Goal: Transaction & Acquisition: Book appointment/travel/reservation

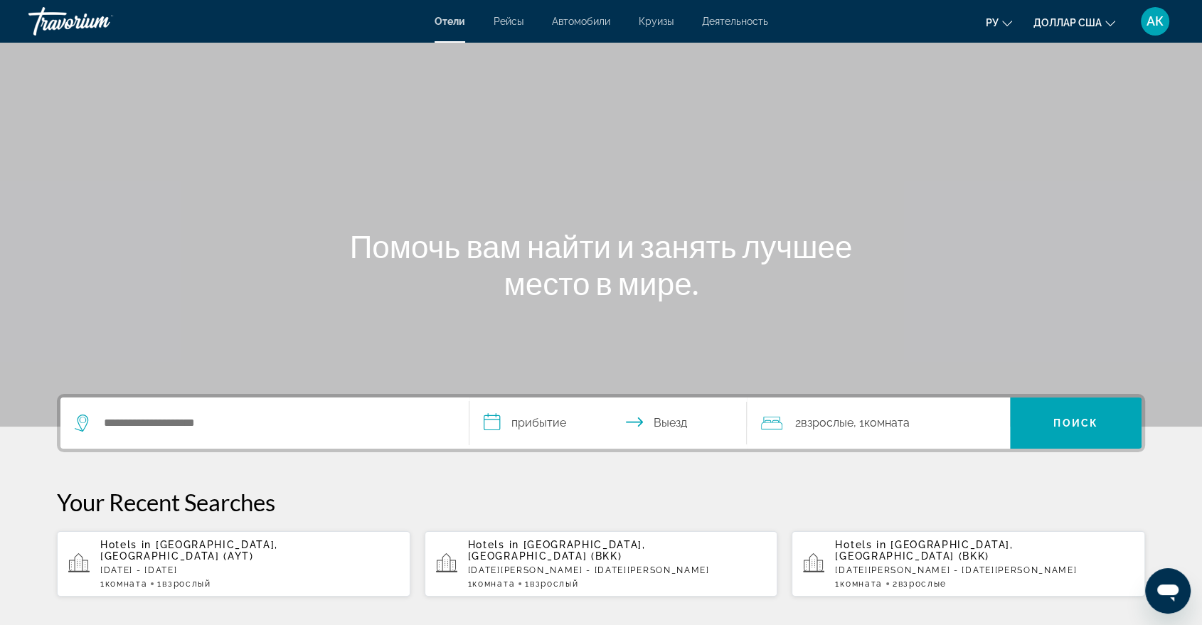
click at [499, 23] on font "Рейсы" at bounding box center [509, 21] width 30 height 11
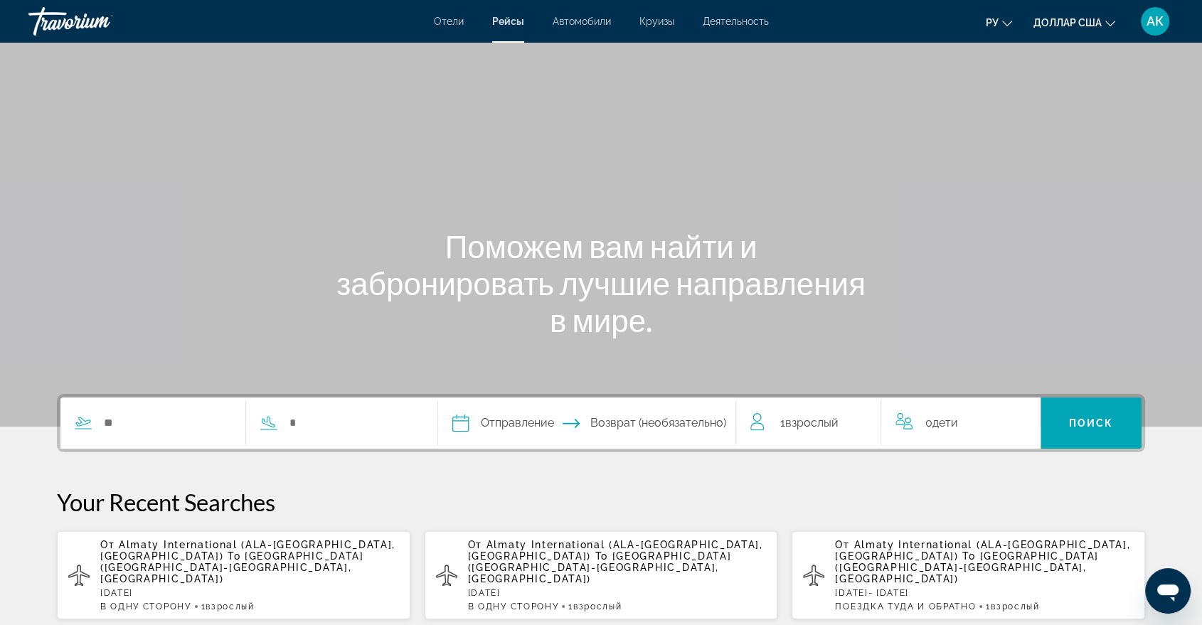
click at [192, 588] on p "[DATE]" at bounding box center [249, 593] width 299 height 10
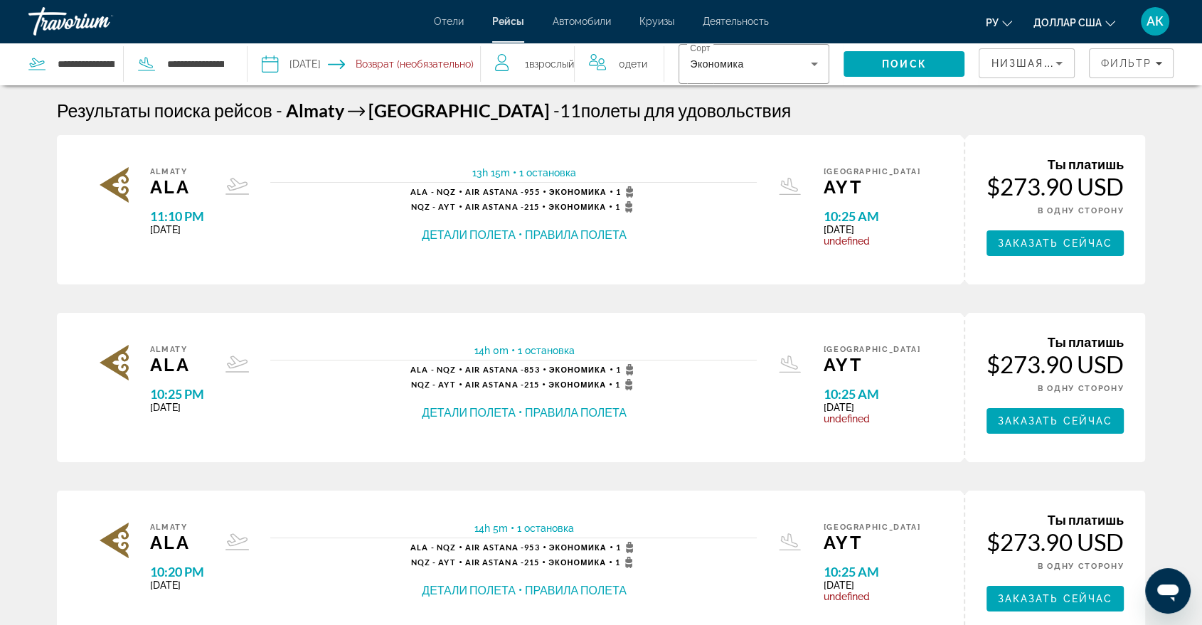
click at [470, 238] on button "Детали полета" at bounding box center [469, 235] width 94 height 16
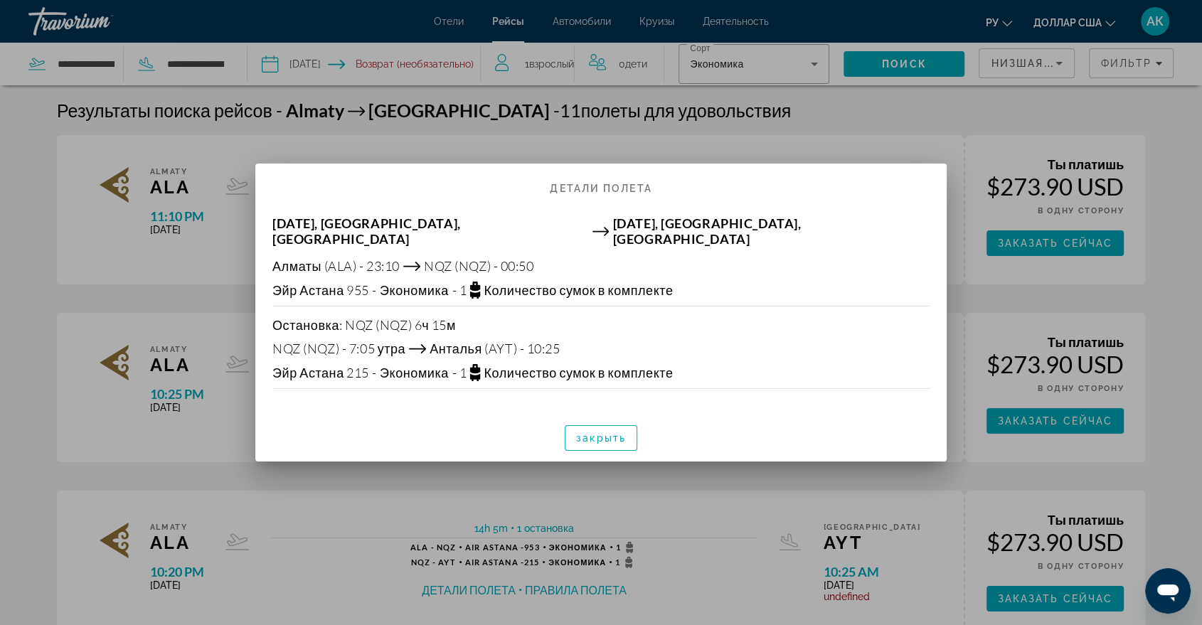
click at [518, 287] on font "Количество сумок в комплекте" at bounding box center [578, 290] width 189 height 16
click at [612, 435] on font "закрыть" at bounding box center [601, 437] width 50 height 11
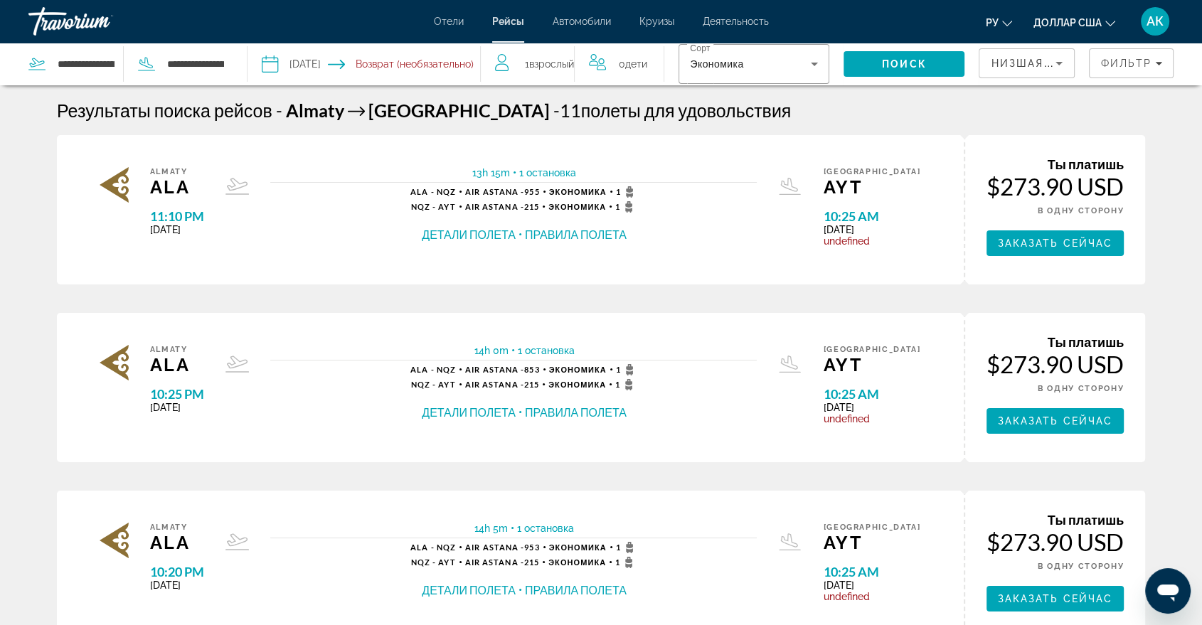
click at [584, 227] on button "Правила полета" at bounding box center [576, 235] width 102 height 16
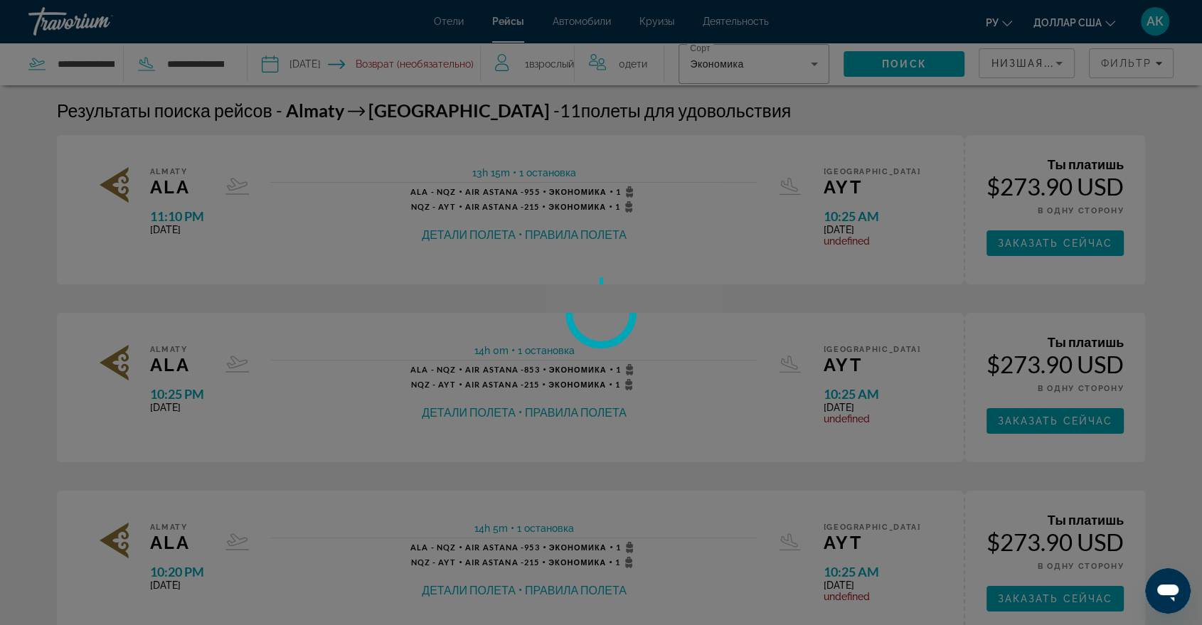
click at [584, 226] on div at bounding box center [601, 312] width 1202 height 625
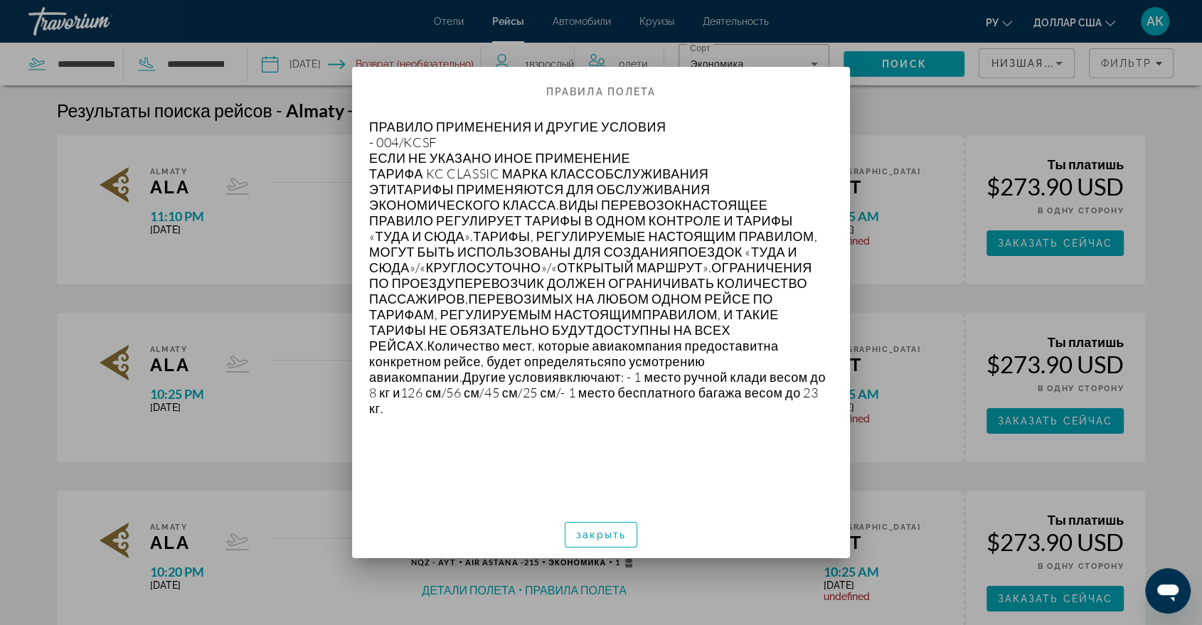
click at [561, 385] on font "126 см/56 см/45 см/25 см/" at bounding box center [480, 393] width 161 height 16
click at [587, 531] on font "закрыть" at bounding box center [601, 534] width 50 height 11
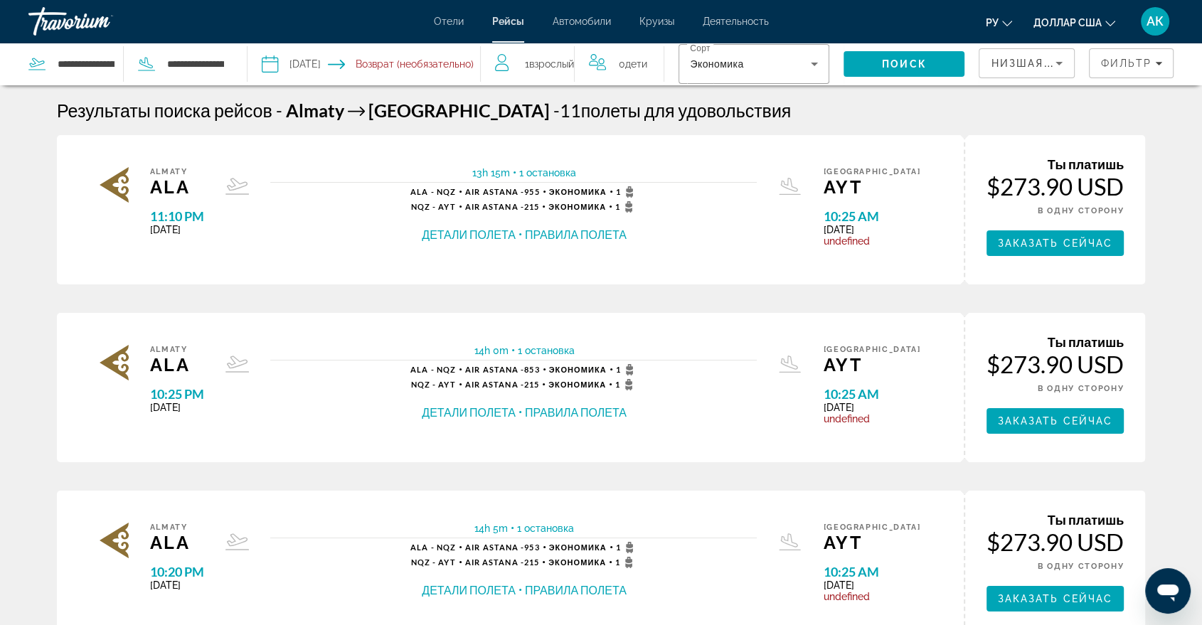
click at [499, 408] on button "Детали полета" at bounding box center [469, 413] width 94 height 16
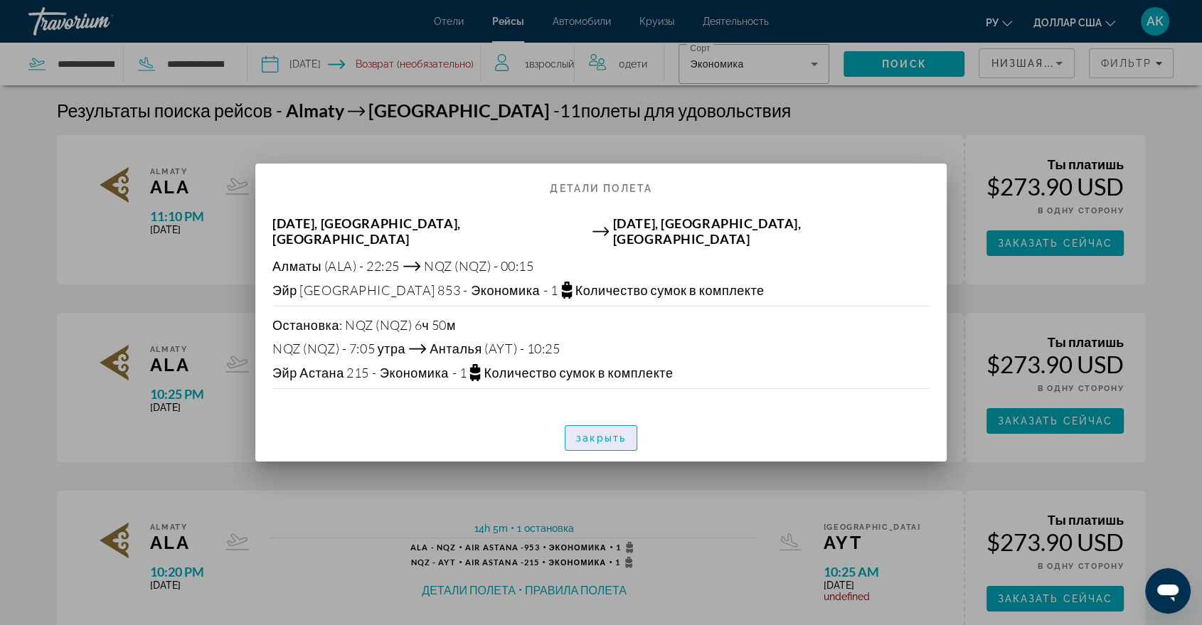
click at [585, 436] on font "закрыть" at bounding box center [601, 437] width 50 height 11
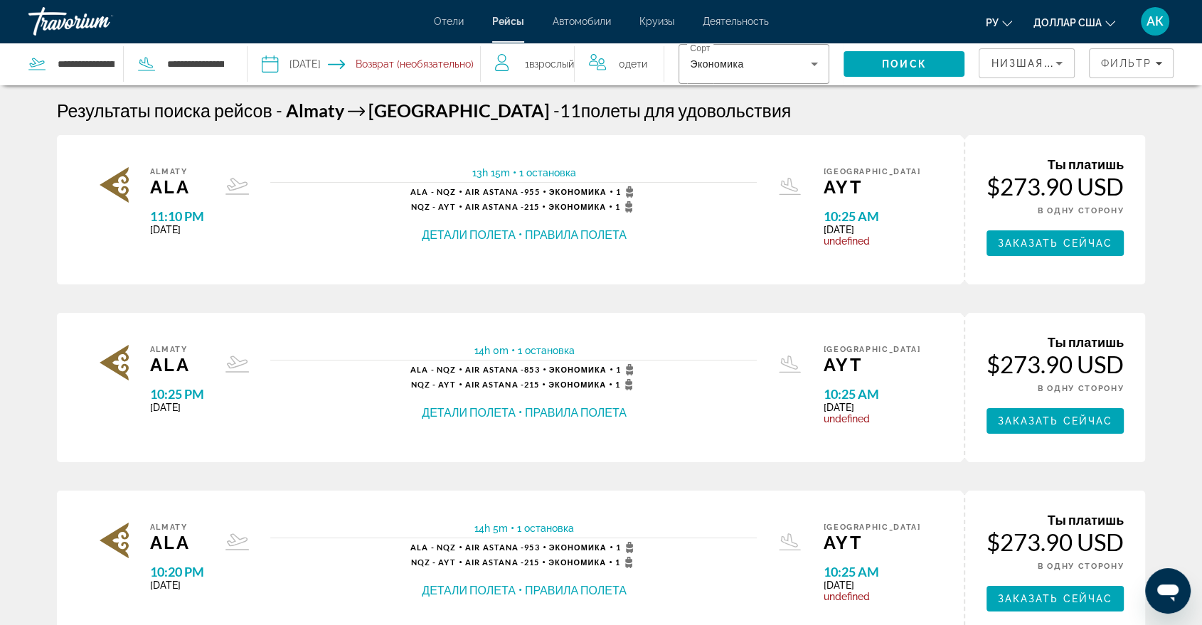
click at [883, 243] on span "undefined" at bounding box center [871, 240] width 97 height 11
click at [430, 67] on input "Return date" at bounding box center [428, 66] width 115 height 47
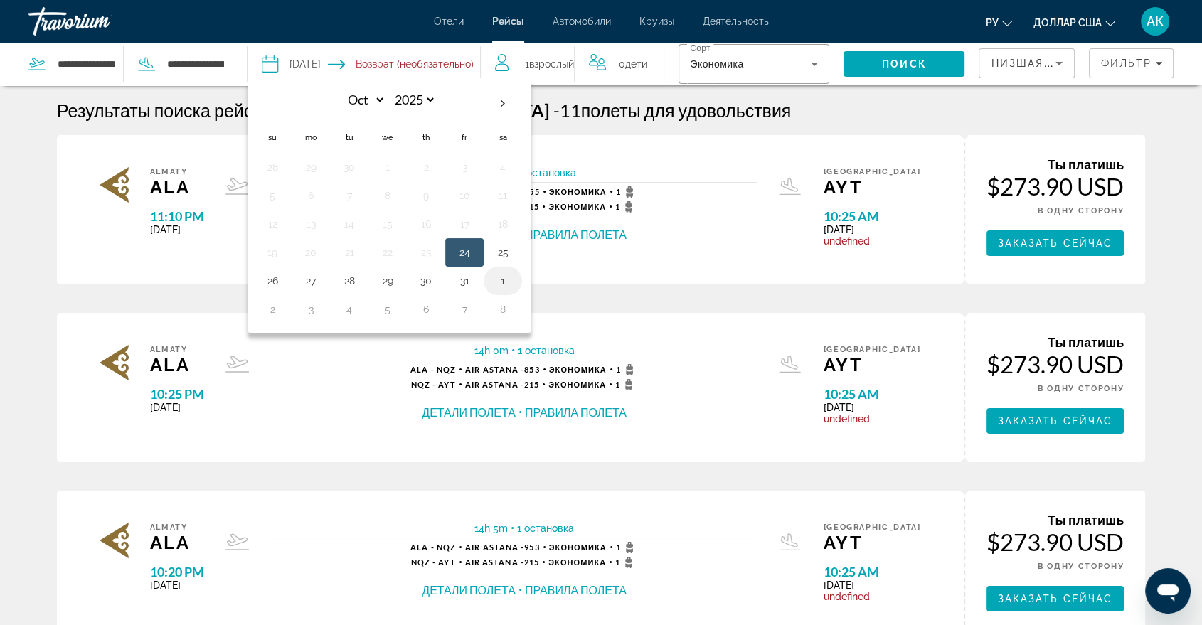
click at [501, 283] on button "1" at bounding box center [502, 281] width 23 height 20
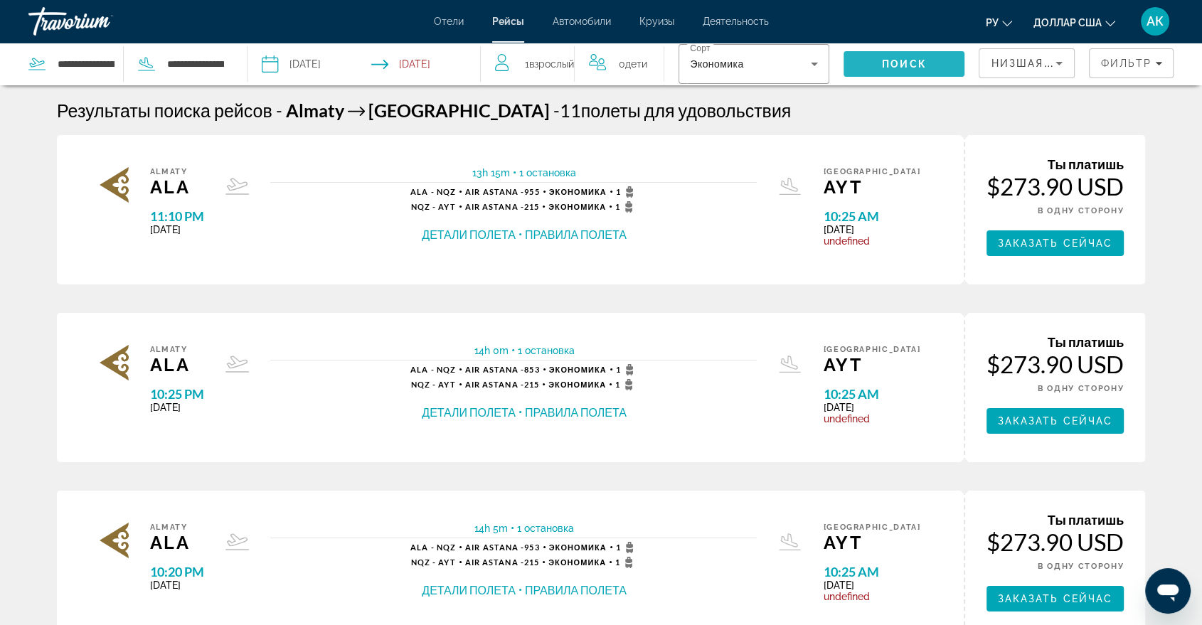
click at [865, 65] on span "Search" at bounding box center [904, 64] width 121 height 34
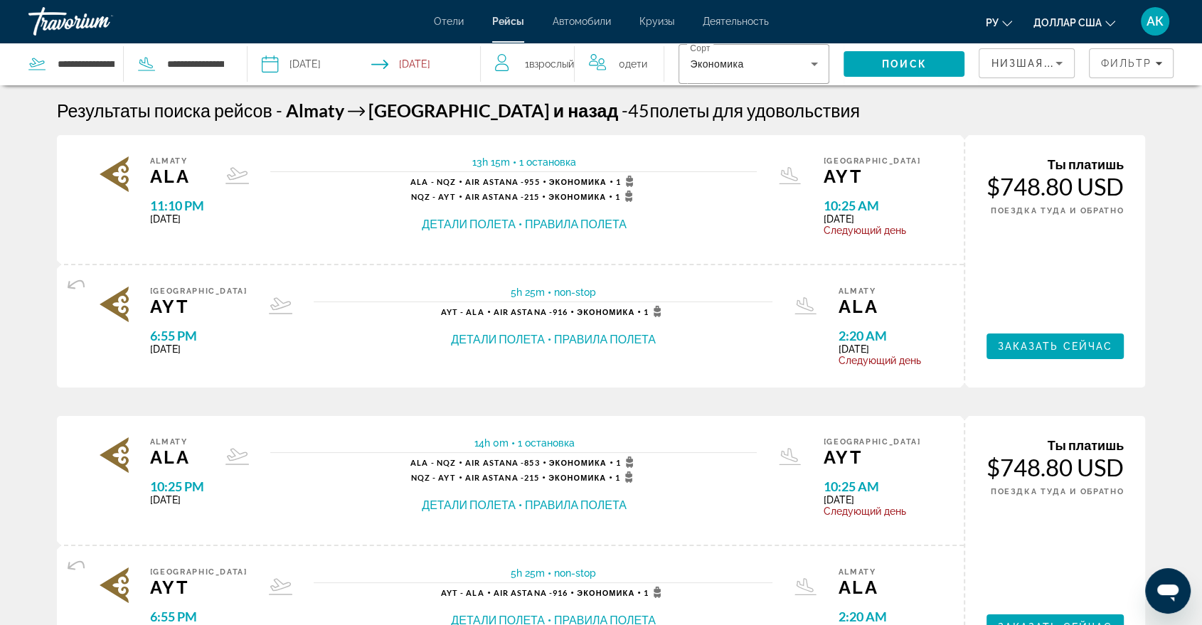
click at [522, 340] on button "Детали полета" at bounding box center [498, 339] width 94 height 16
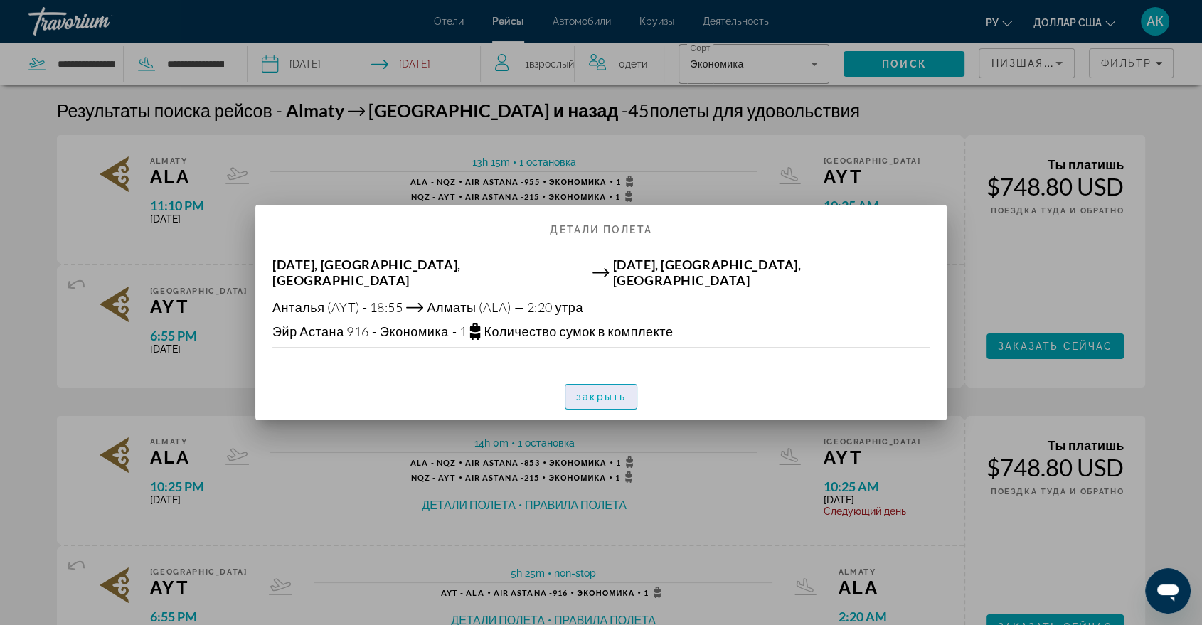
click at [605, 394] on font "закрыть" at bounding box center [601, 396] width 50 height 11
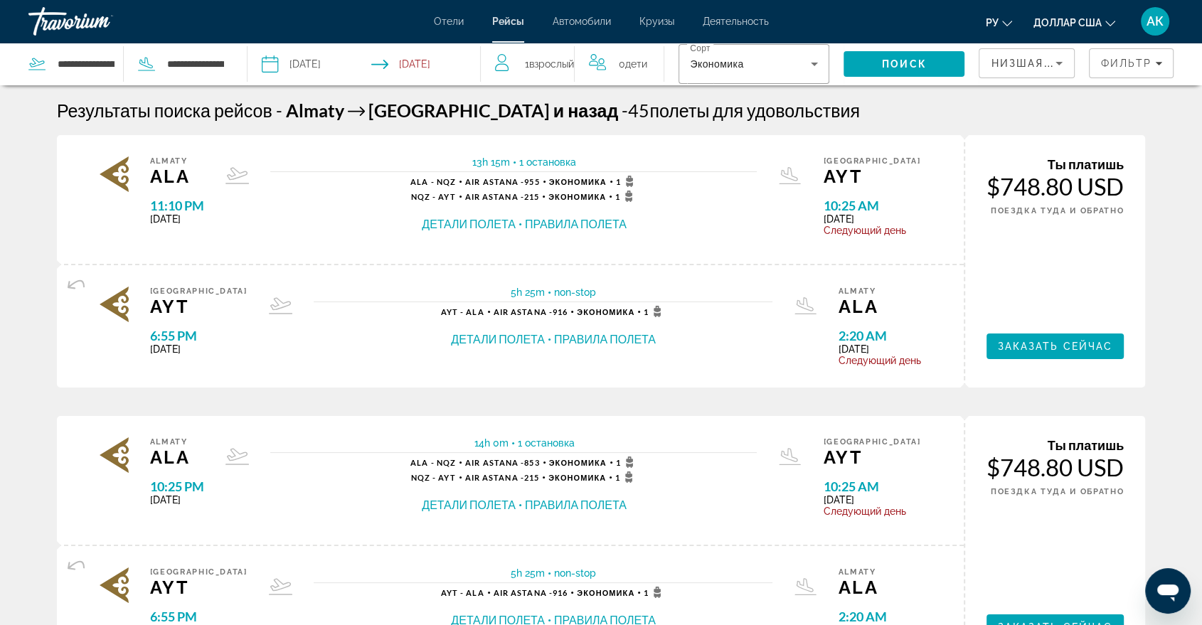
click at [420, 63] on input "**********" at bounding box center [428, 66] width 115 height 47
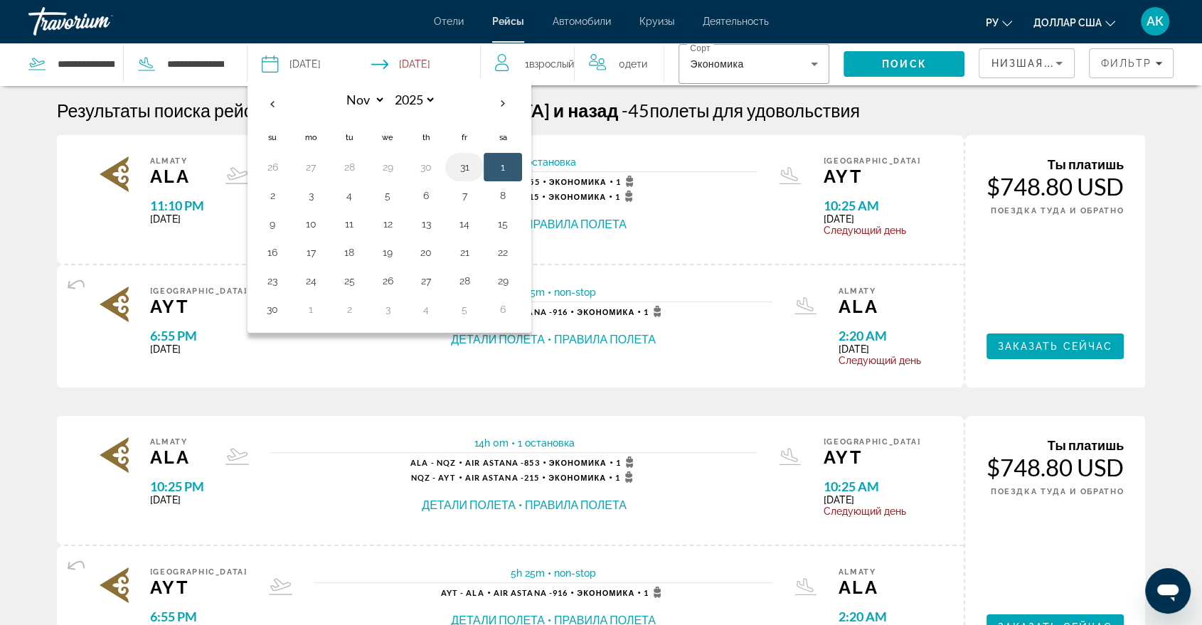
click at [464, 171] on button "31" at bounding box center [464, 167] width 23 height 20
type input "**********"
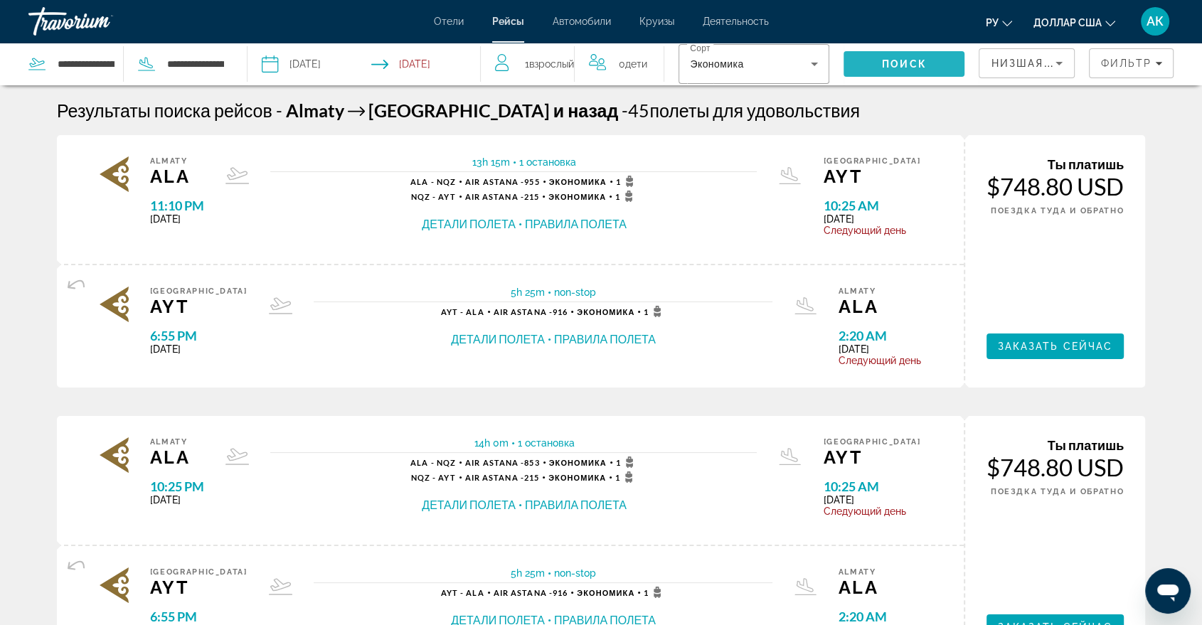
click at [862, 64] on span "Search" at bounding box center [904, 64] width 121 height 34
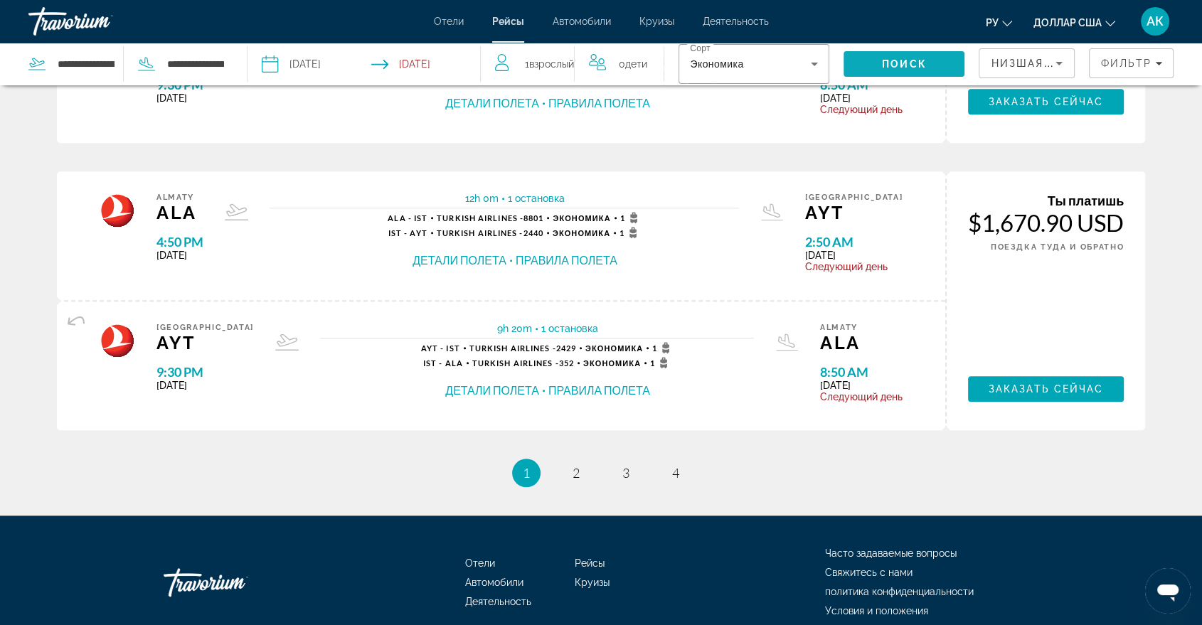
scroll to position [1462, 0]
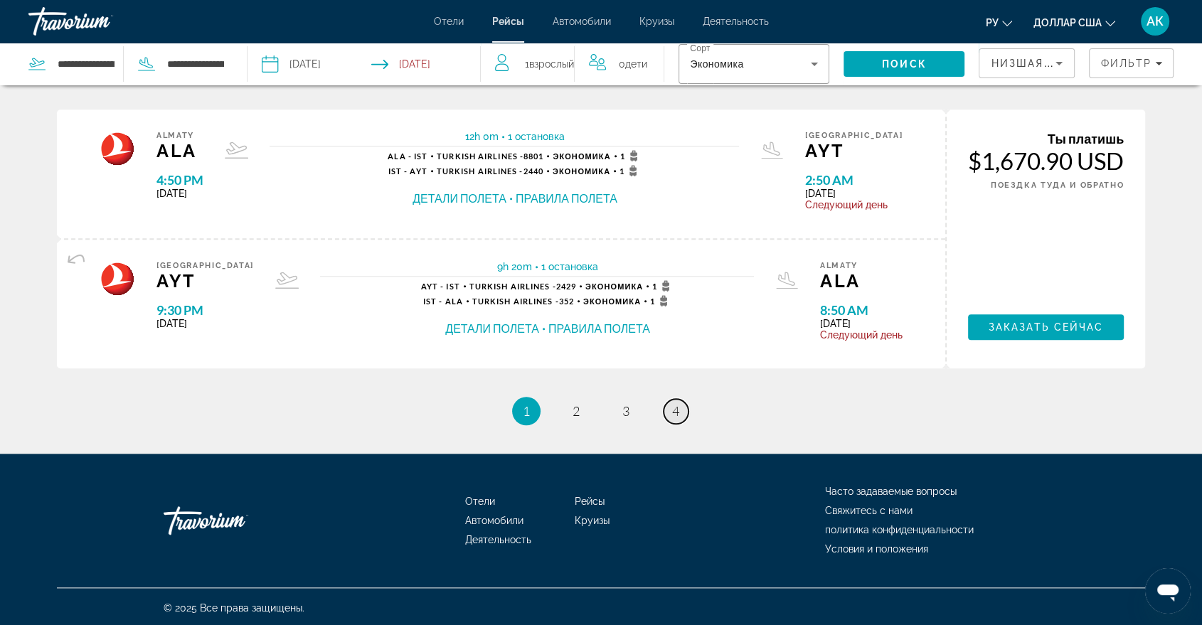
click at [677, 413] on span "4" at bounding box center [675, 411] width 7 height 16
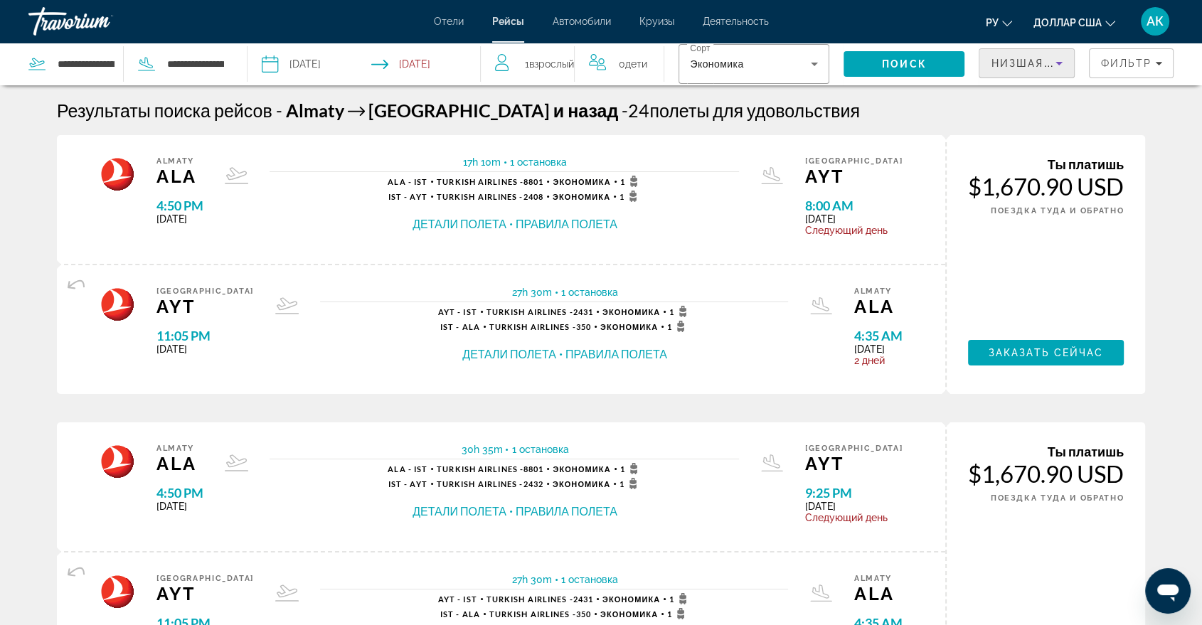
click at [1033, 61] on span "Низшая цена" at bounding box center [1035, 63] width 89 height 11
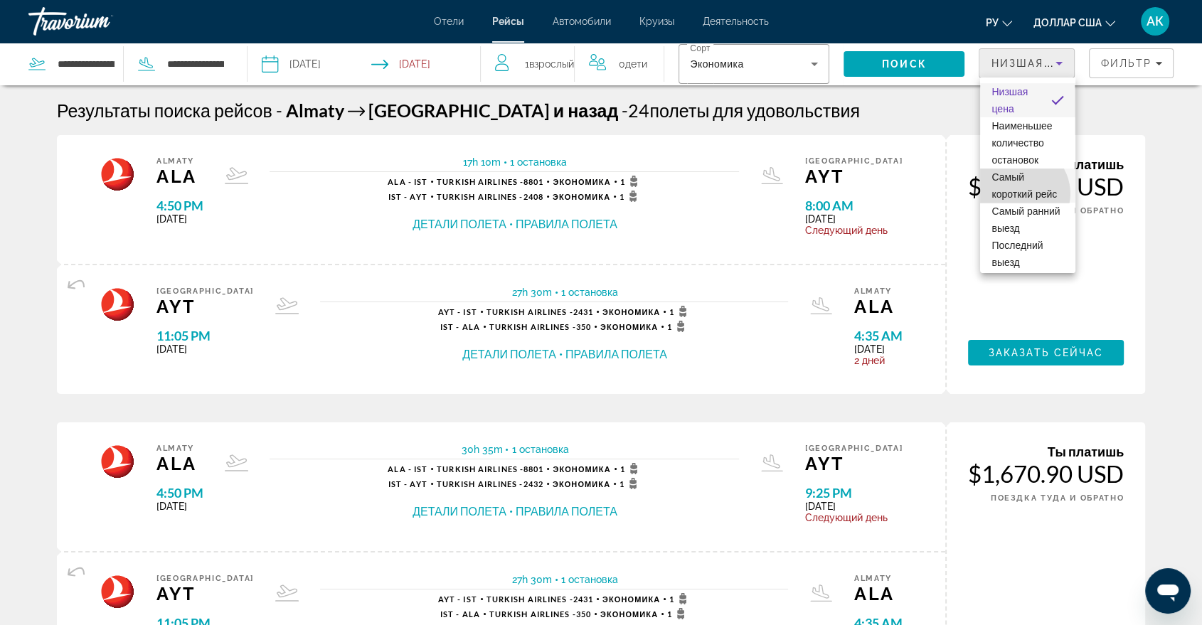
click at [1020, 193] on font "Самый короткий рейс" at bounding box center [1023, 185] width 65 height 28
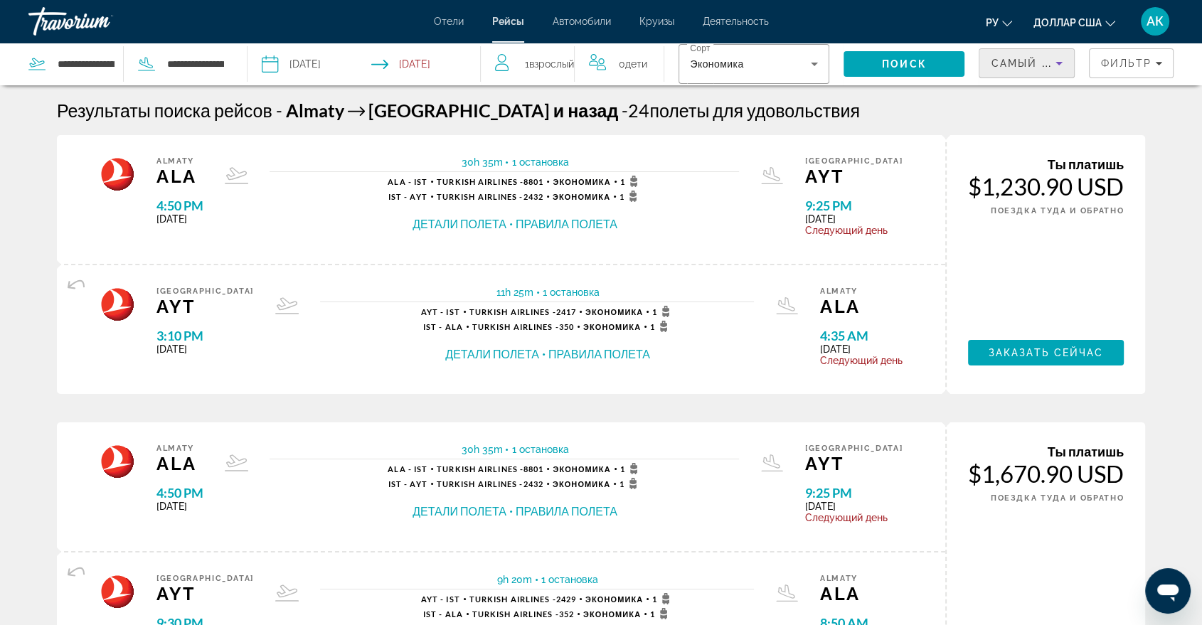
click at [1060, 63] on icon "Sort by" at bounding box center [1058, 64] width 7 height 4
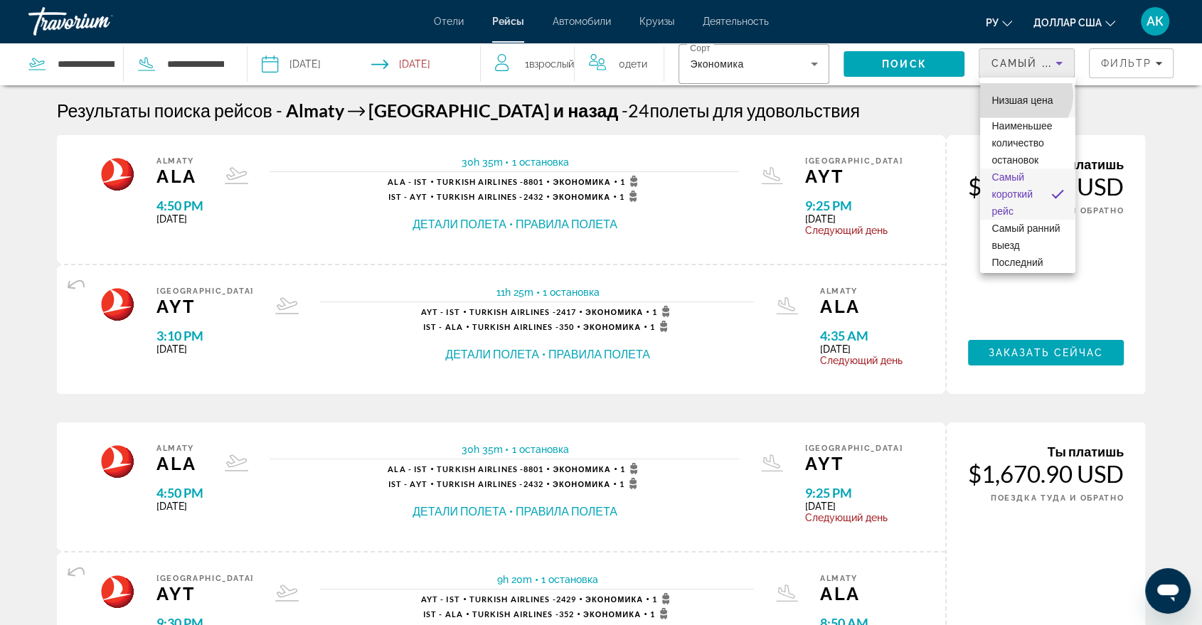
click at [1024, 95] on font "Низшая цена" at bounding box center [1021, 100] width 61 height 11
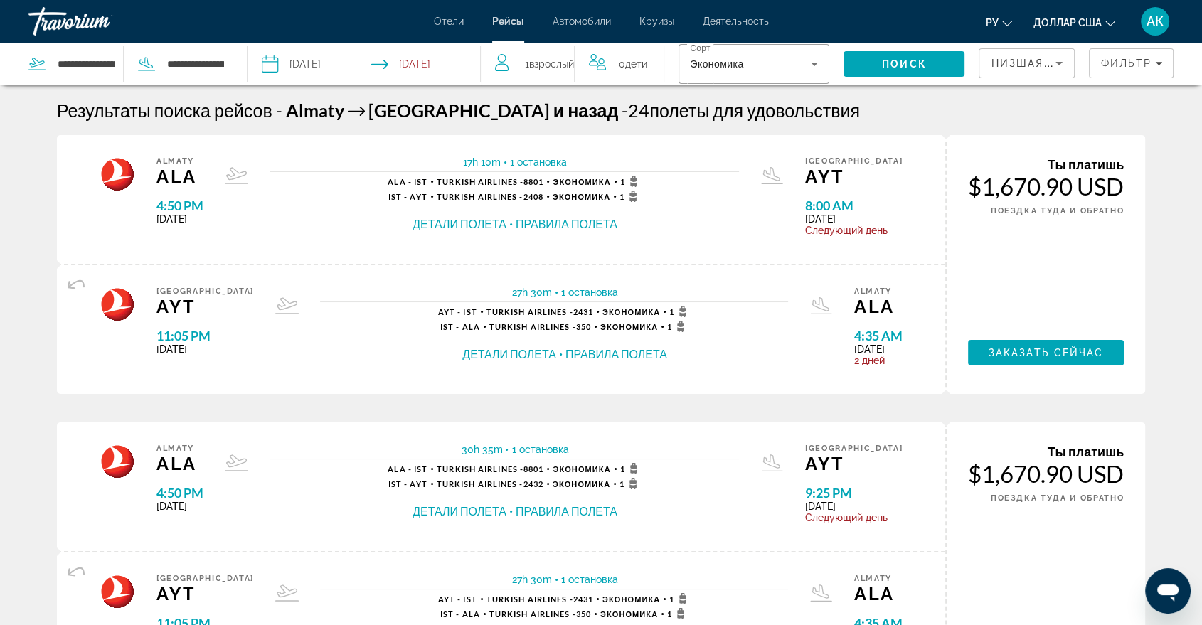
click at [415, 69] on input "**********" at bounding box center [428, 66] width 115 height 47
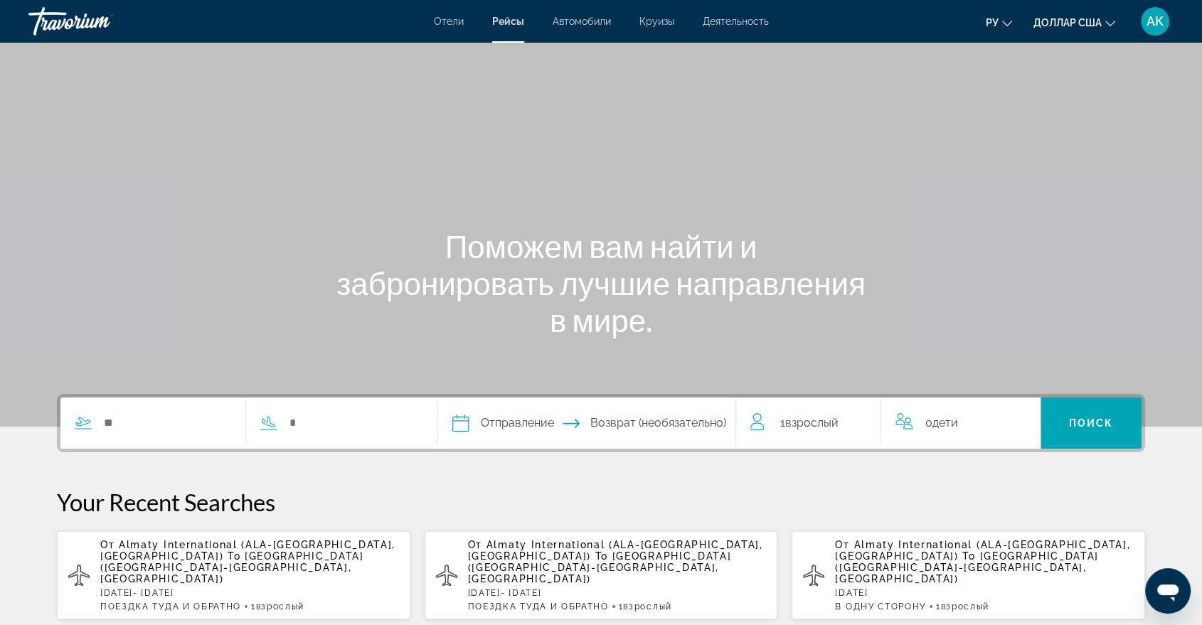
click at [884, 559] on span "[GEOGRAPHIC_DATA] ([GEOGRAPHIC_DATA]-[GEOGRAPHIC_DATA], [GEOGRAPHIC_DATA])" at bounding box center [967, 567] width 264 height 34
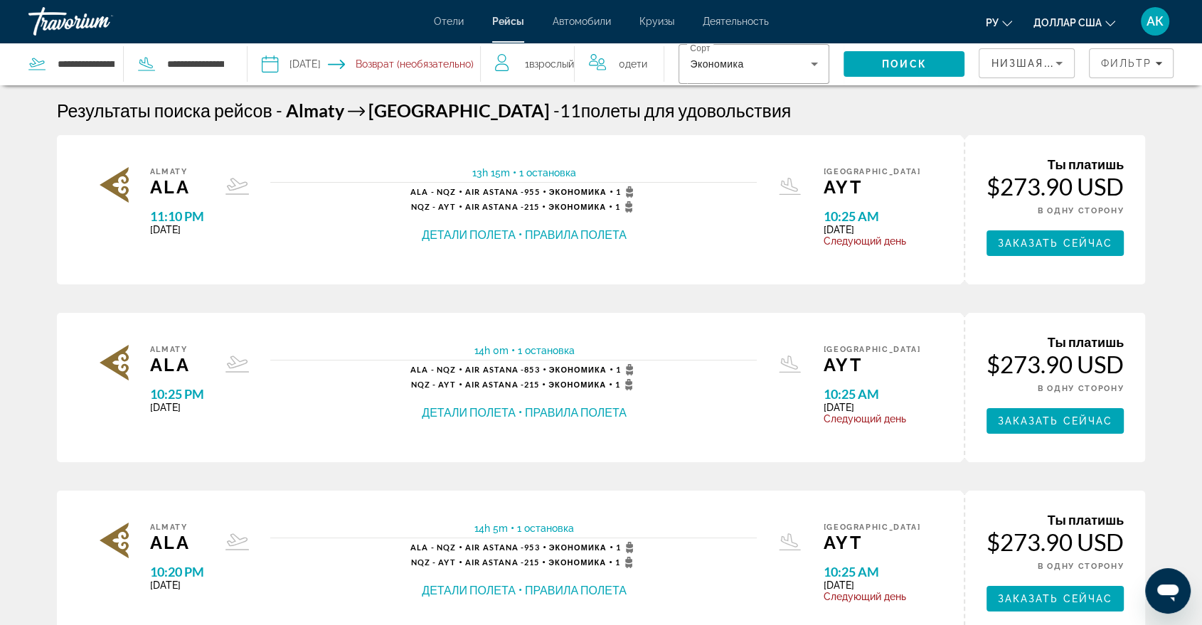
click at [481, 240] on button "Детали полета" at bounding box center [469, 235] width 94 height 16
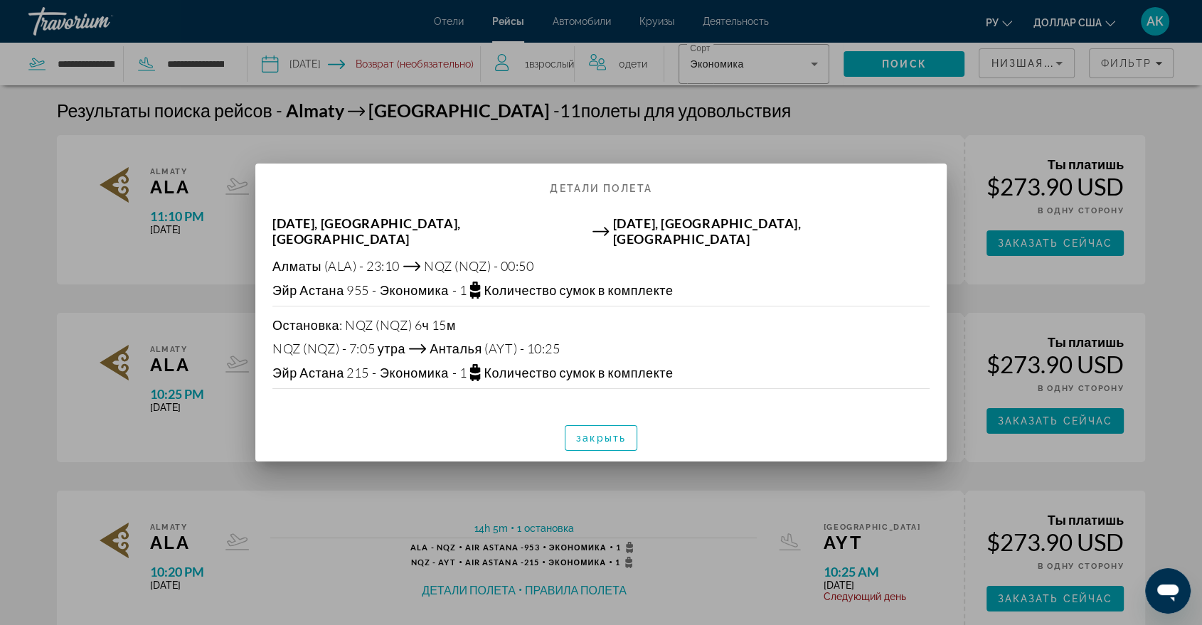
click at [744, 110] on div at bounding box center [601, 312] width 1202 height 625
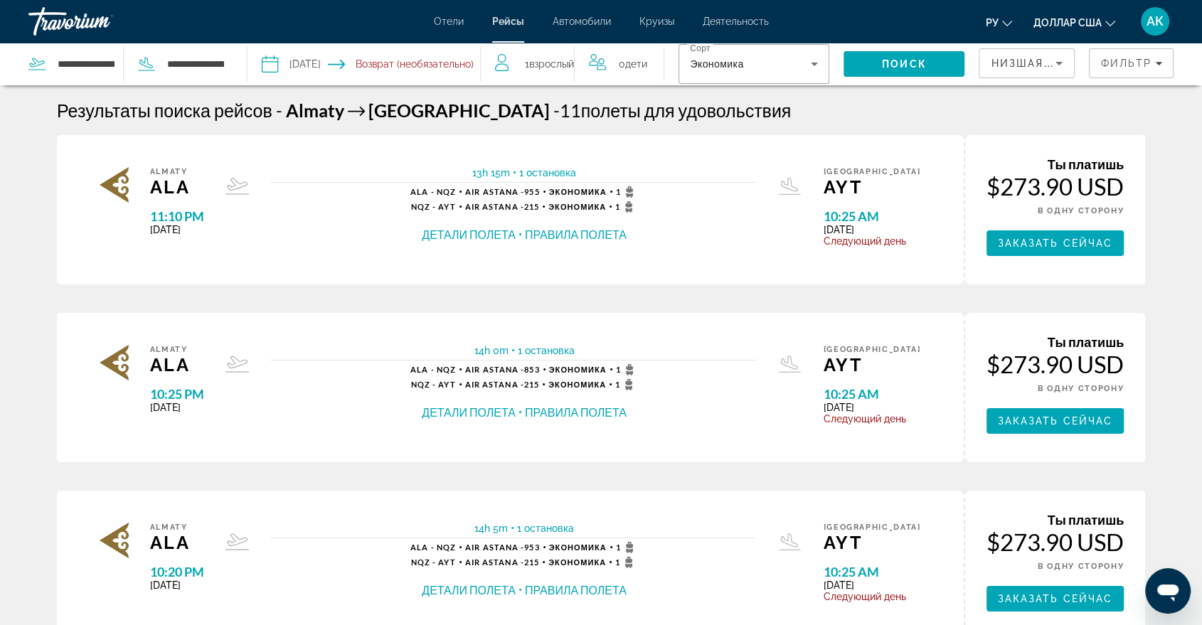
click at [587, 241] on button "Правила полета" at bounding box center [576, 235] width 102 height 16
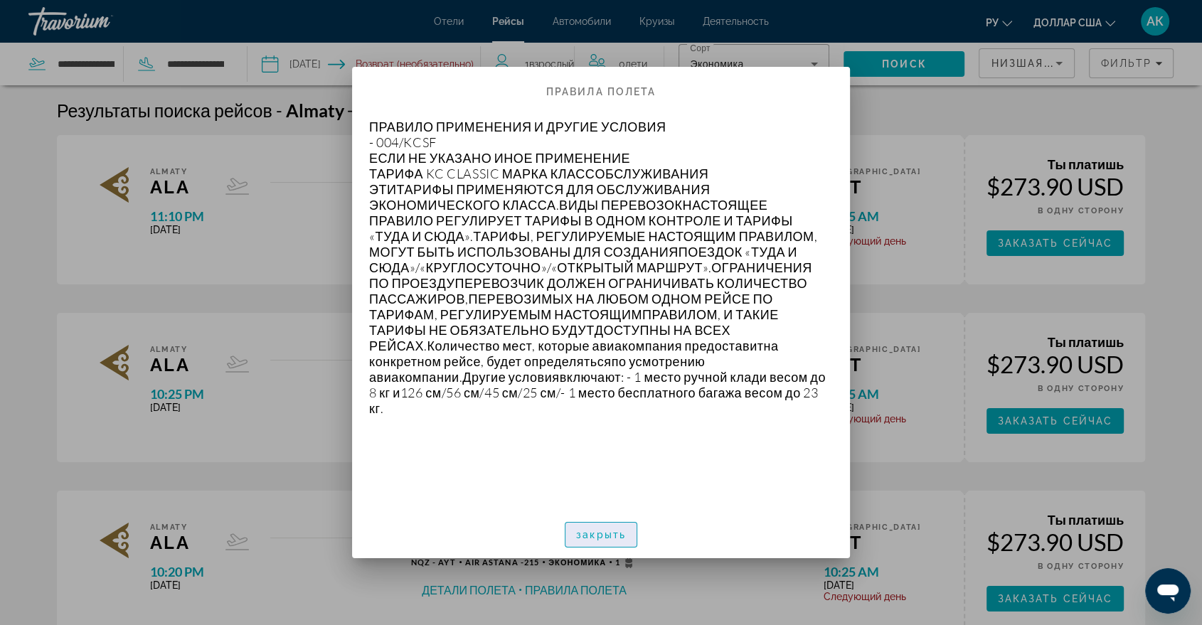
click at [613, 534] on font "закрыть" at bounding box center [601, 534] width 50 height 11
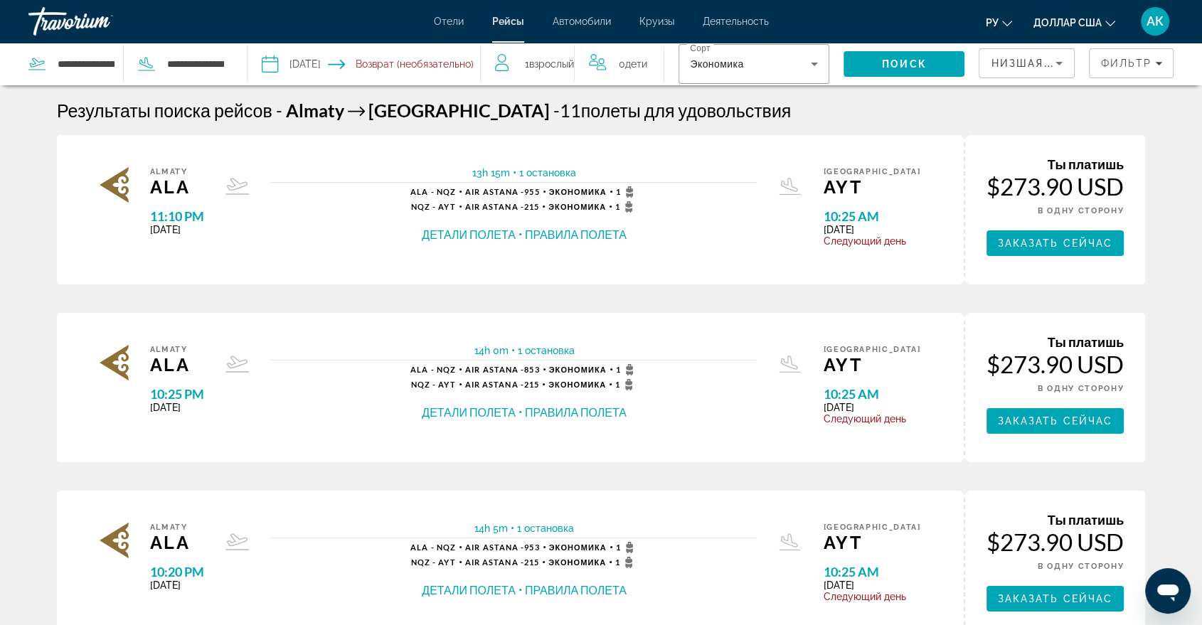
click at [609, 420] on div "14h 0m 1 остановка 1 остановка ALA - [GEOGRAPHIC_DATA] - 853 Экономика 1 NQZ - …" at bounding box center [514, 388] width 530 height 86
click at [507, 412] on button "Детали полета" at bounding box center [469, 413] width 94 height 16
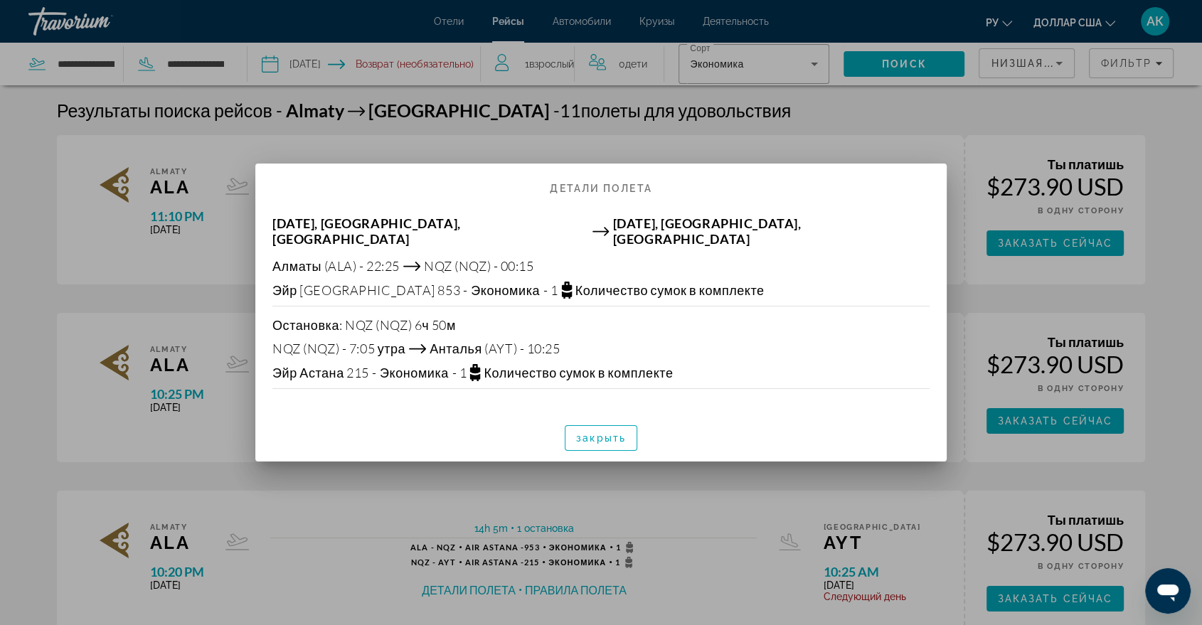
click at [773, 122] on div at bounding box center [601, 312] width 1202 height 625
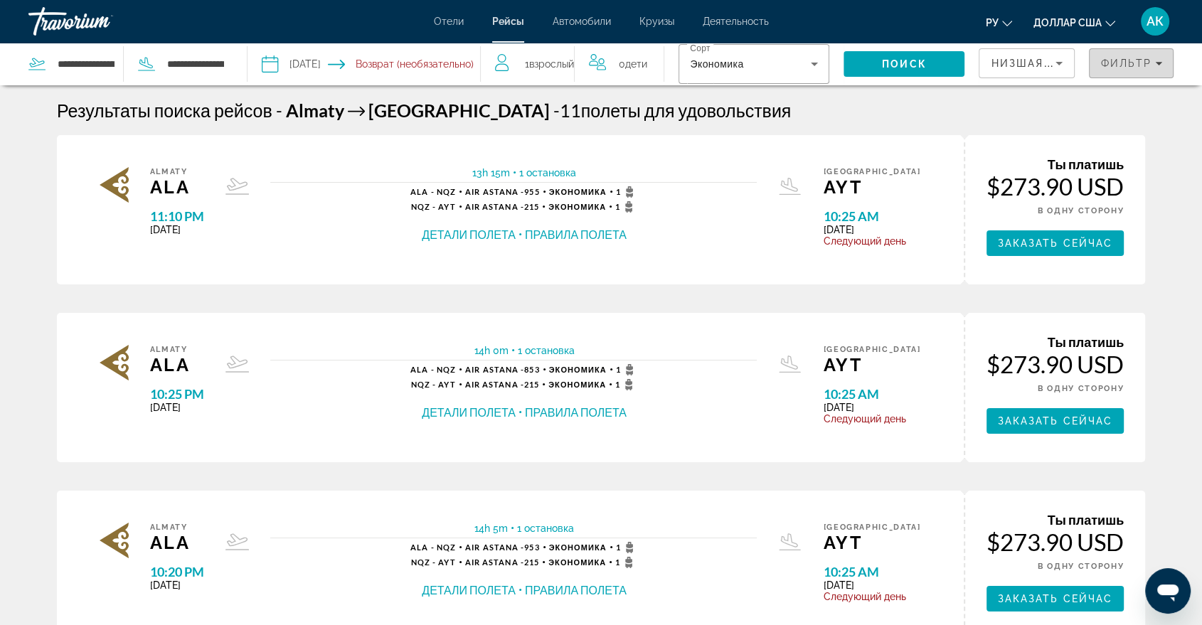
click at [1119, 67] on span "Фильтр" at bounding box center [1125, 63] width 51 height 11
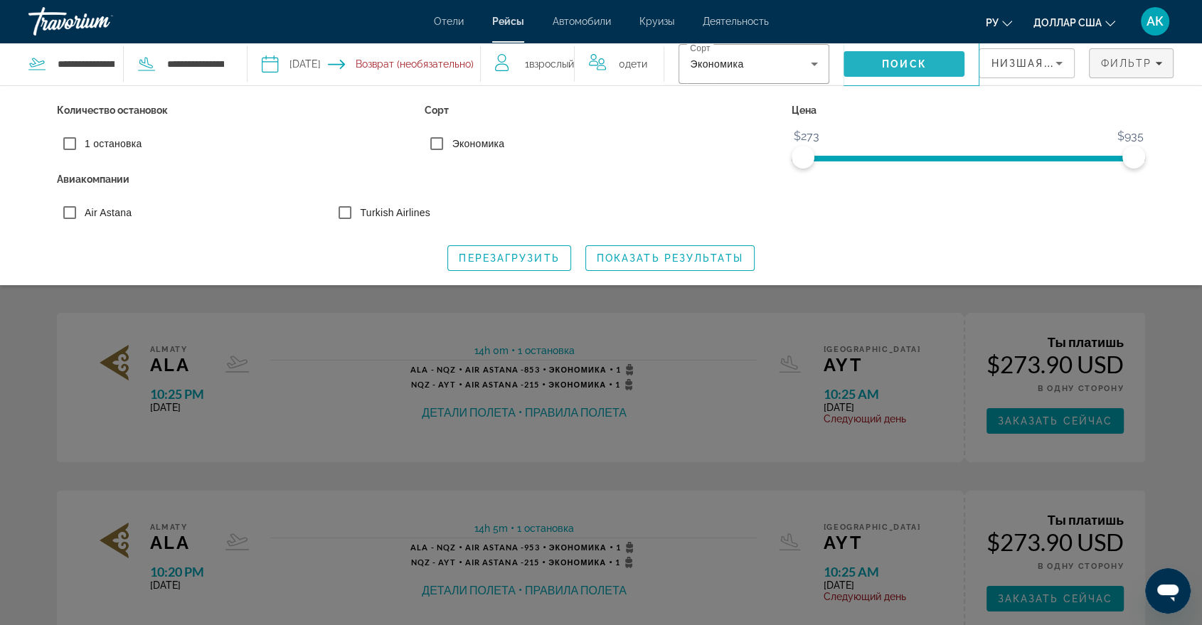
click at [944, 60] on span "Search" at bounding box center [904, 64] width 121 height 34
click at [706, 257] on span "Показать результаты" at bounding box center [670, 257] width 147 height 11
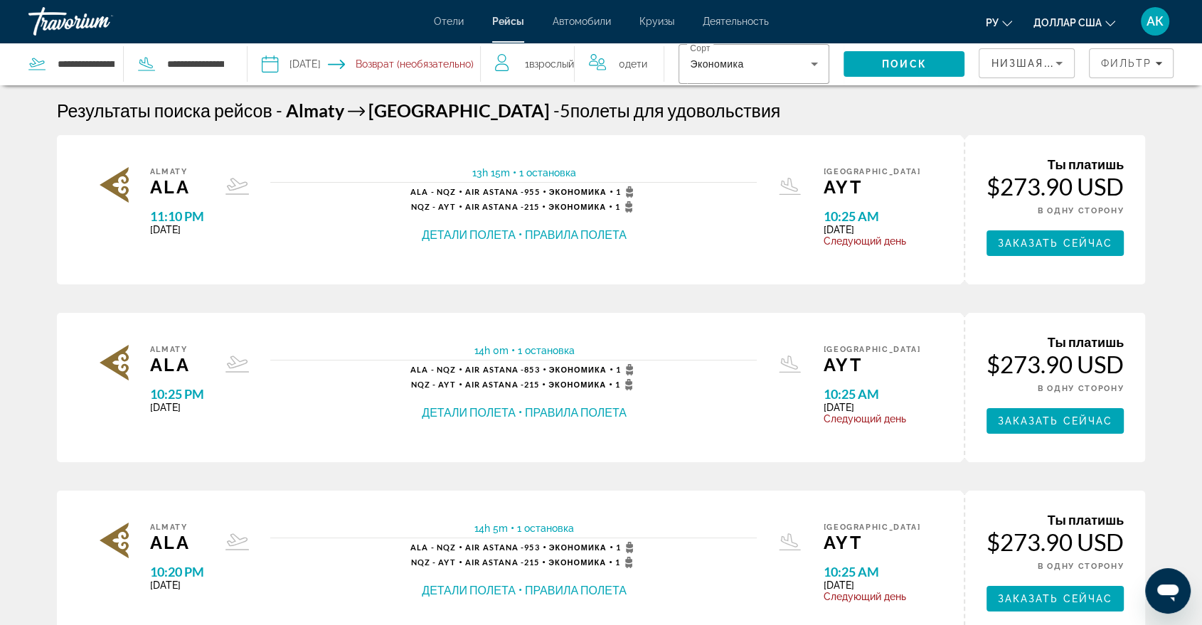
click at [1106, 21] on icon "Изменить валюту" at bounding box center [1110, 24] width 10 height 6
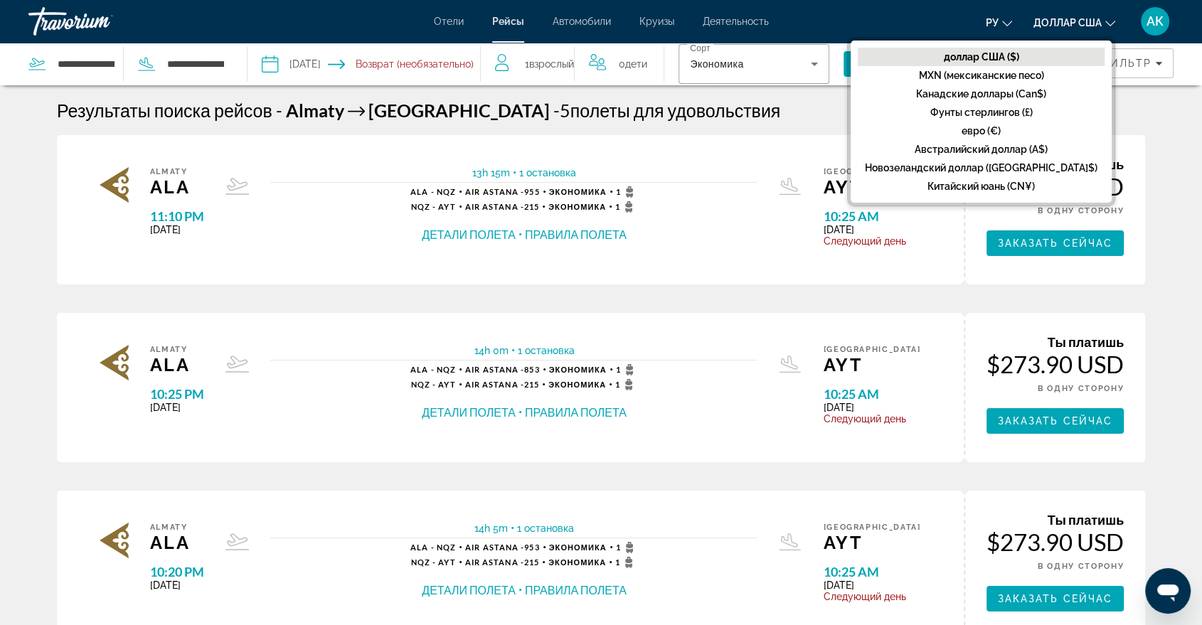
click at [1155, 124] on div "Результаты поиска рейсов - [GEOGRAPHIC_DATA] [GEOGRAPHIC_DATA] и назад - 5 поле…" at bounding box center [600, 576] width 1145 height 953
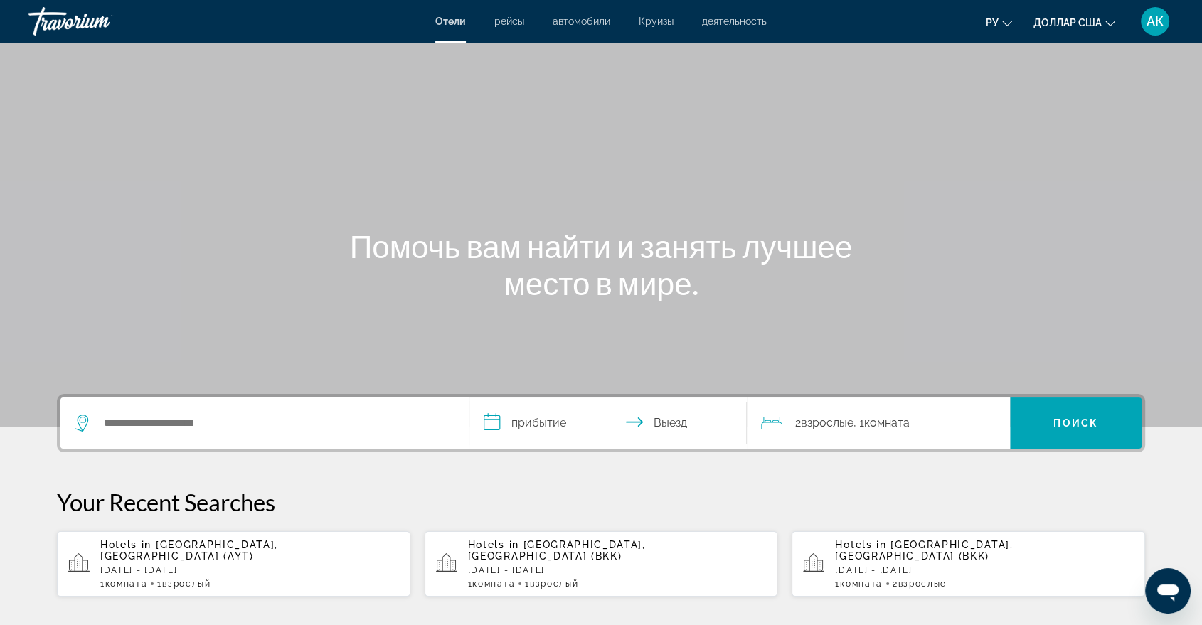
click at [513, 22] on font "рейсы" at bounding box center [509, 21] width 30 height 11
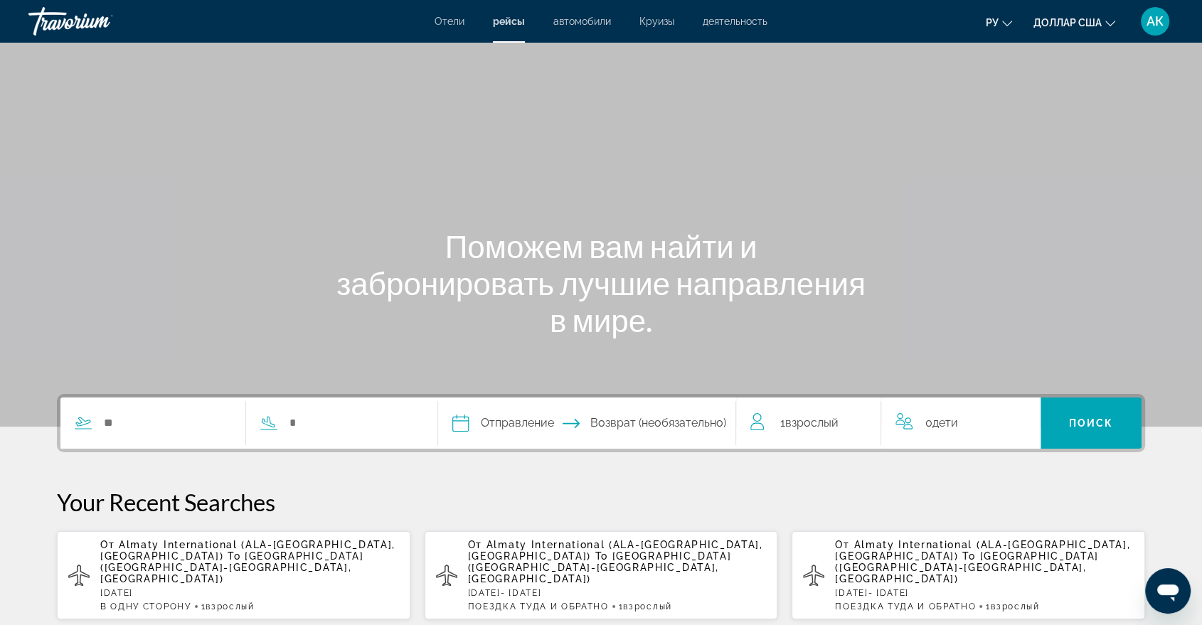
click at [221, 588] on p "[DATE]" at bounding box center [249, 593] width 299 height 10
